Goal: Communication & Community: Answer question/provide support

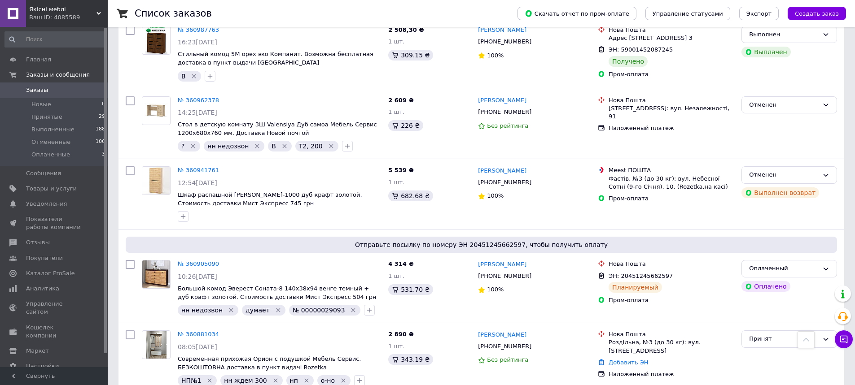
scroll to position [852, 0]
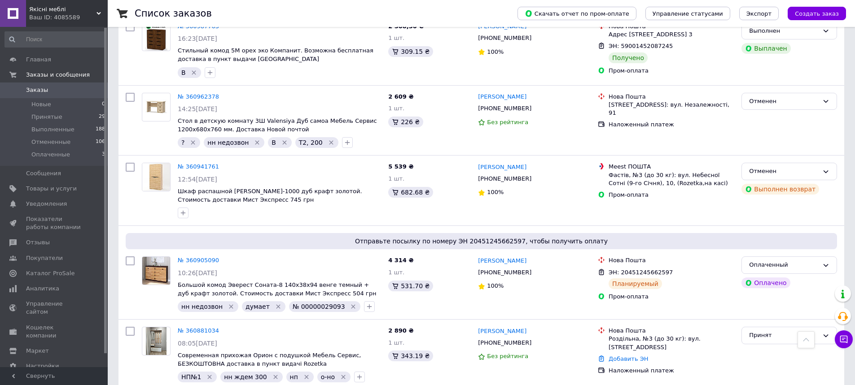
click at [71, 18] on div "Ваш ID: 4085589" at bounding box center [68, 17] width 78 height 8
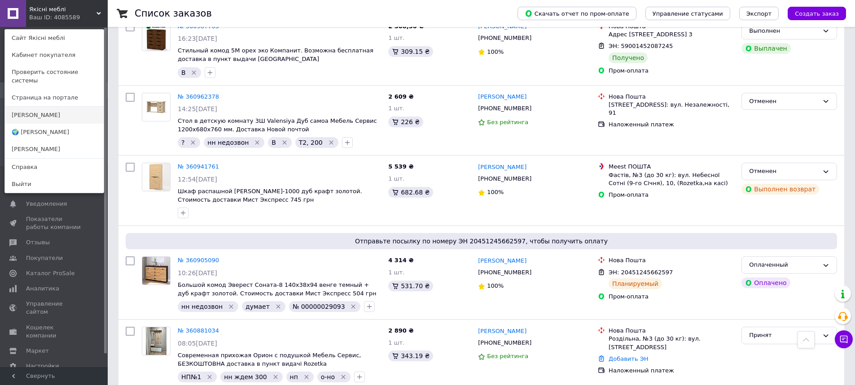
click at [59, 109] on link "[PERSON_NAME]" at bounding box center [54, 115] width 99 height 17
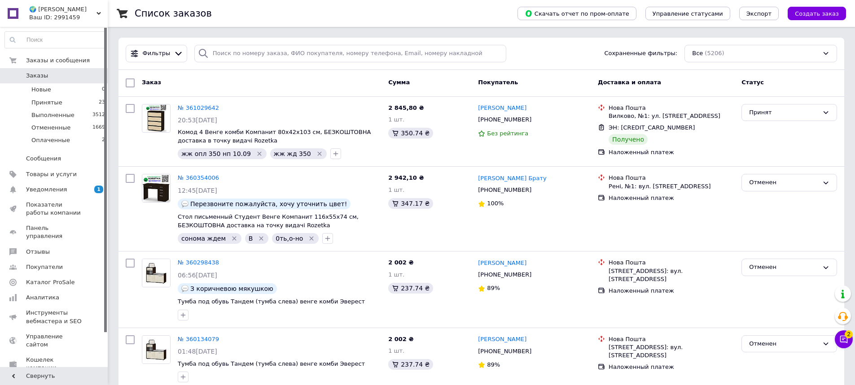
click at [67, 17] on div "Ваш ID: 2991459" at bounding box center [68, 17] width 78 height 8
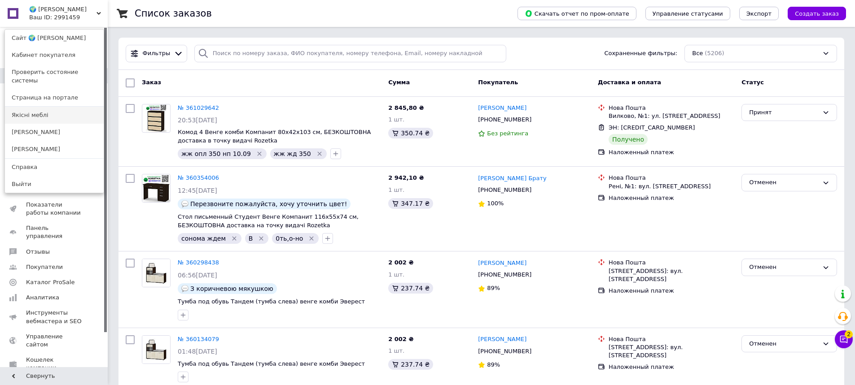
click at [57, 107] on link "Якісні меблі" at bounding box center [54, 115] width 99 height 17
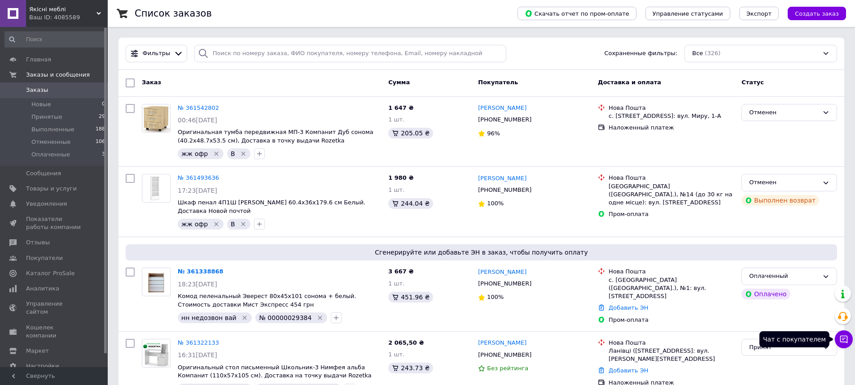
click at [841, 334] on button "Чат с покупателем" at bounding box center [843, 340] width 18 height 18
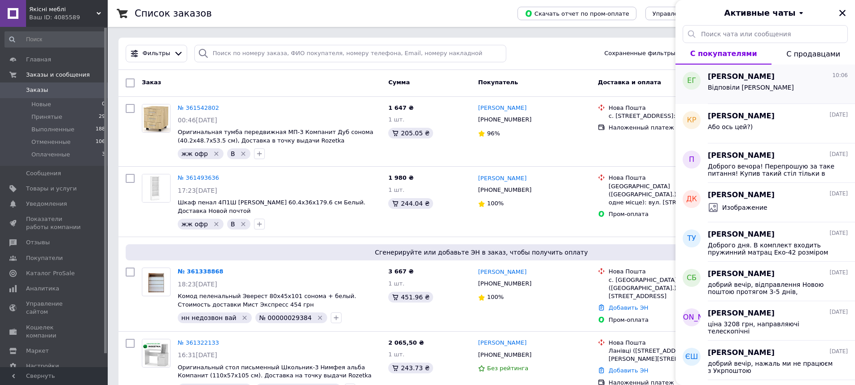
click at [789, 85] on div "Відповіли Вайбер" at bounding box center [777, 89] width 140 height 14
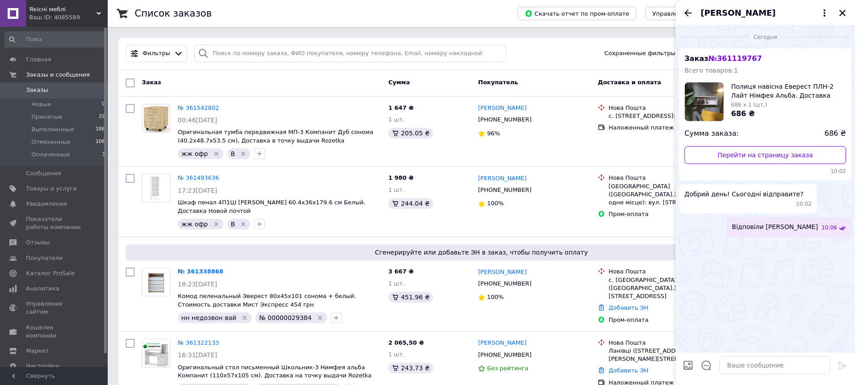
click at [687, 13] on icon "Назад" at bounding box center [687, 12] width 7 height 7
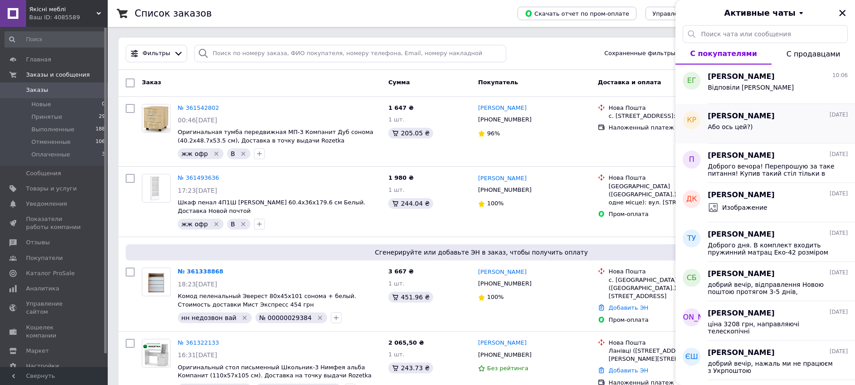
click at [742, 134] on div "Або ось цей?)" at bounding box center [729, 129] width 45 height 13
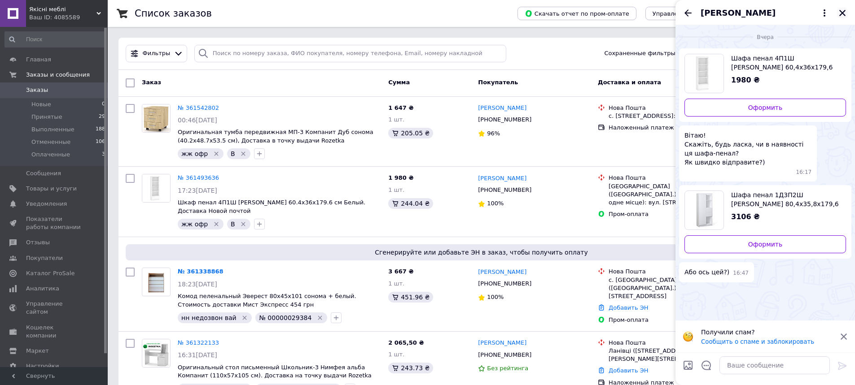
click at [841, 13] on icon "Закрыть" at bounding box center [842, 13] width 8 height 8
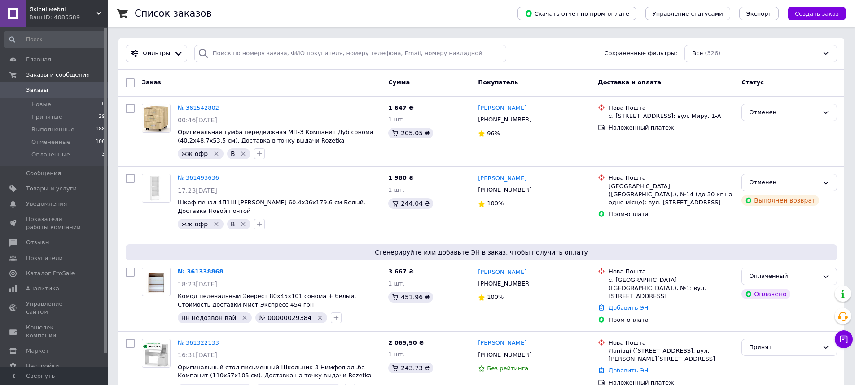
click at [73, 17] on div "Ваш ID: 4085589" at bounding box center [68, 17] width 78 height 8
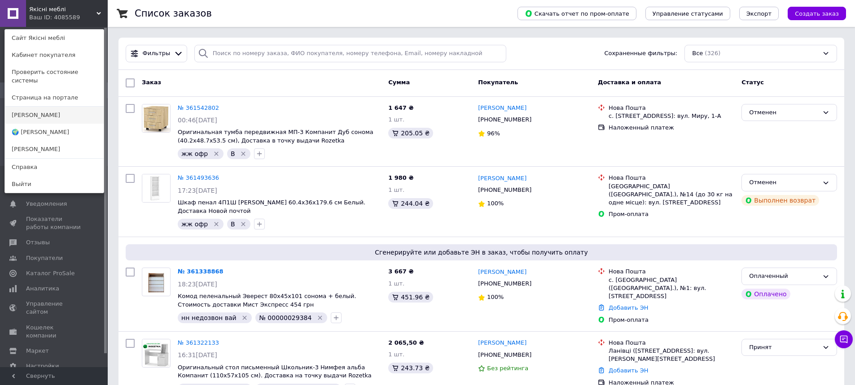
click at [57, 112] on link "[PERSON_NAME]" at bounding box center [54, 115] width 99 height 17
